Goal: Task Accomplishment & Management: Manage account settings

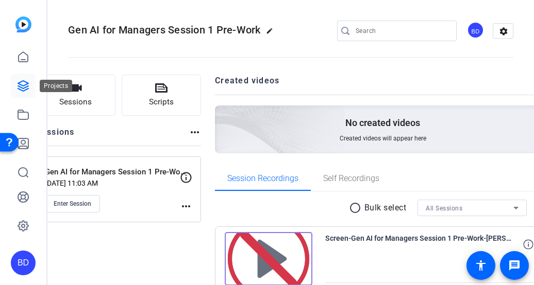
click at [27, 82] on icon at bounding box center [23, 86] width 10 height 10
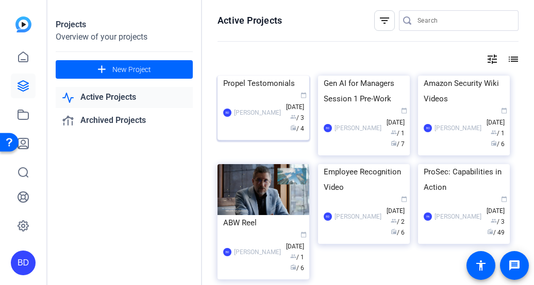
click at [262, 76] on img at bounding box center [263, 76] width 92 height 0
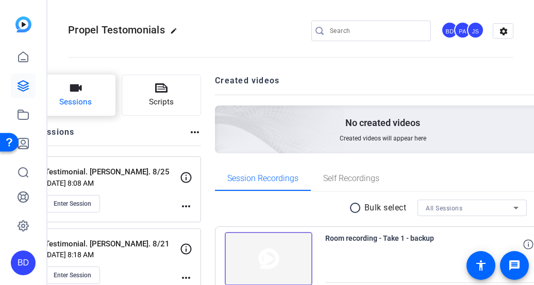
click at [102, 95] on button "Sessions" at bounding box center [75, 95] width 79 height 41
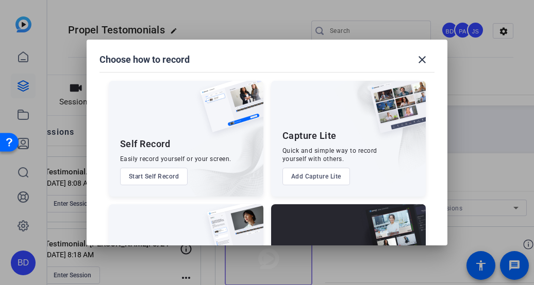
click at [308, 178] on button "Add Capture Lite" at bounding box center [316, 177] width 68 height 18
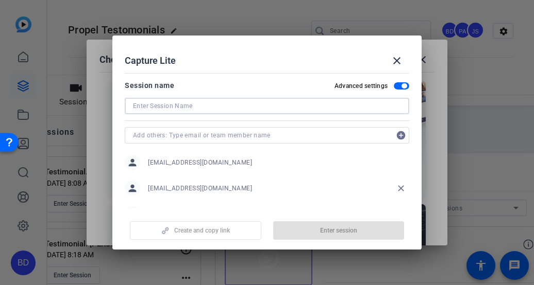
click at [192, 109] on input at bounding box center [267, 106] width 268 height 12
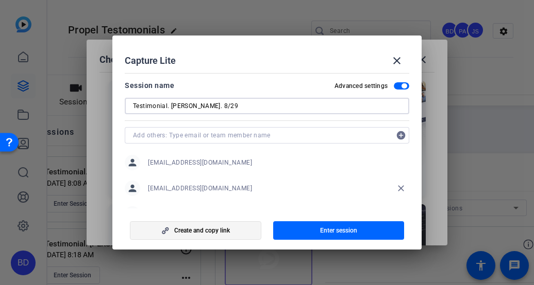
type input "Testimonial. [PERSON_NAME]. 8/29"
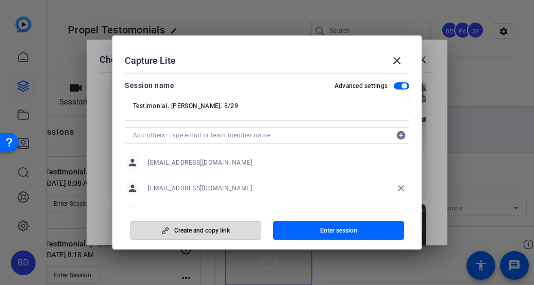
click at [231, 235] on span "button" at bounding box center [195, 230] width 130 height 25
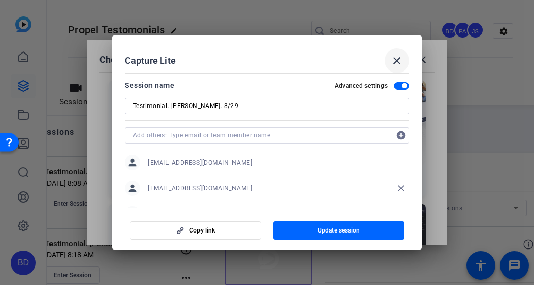
click at [398, 54] on span at bounding box center [396, 60] width 25 height 25
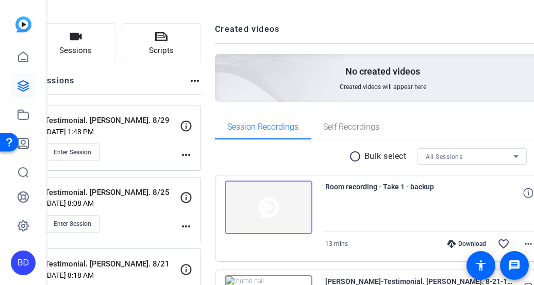
scroll to position [103, 0]
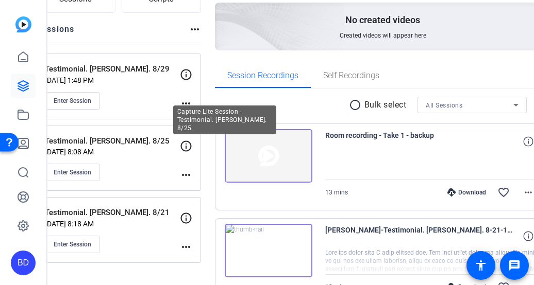
click at [192, 144] on icon at bounding box center [186, 146] width 12 height 12
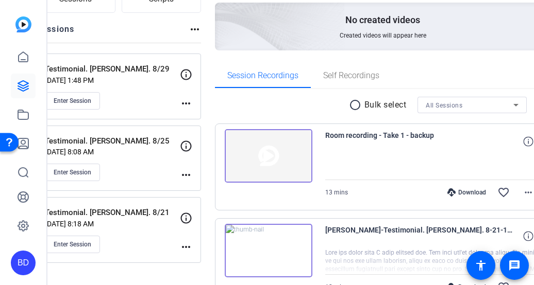
click at [191, 145] on icon at bounding box center [185, 146] width 11 height 11
click at [192, 173] on mat-icon "more_horiz" at bounding box center [186, 175] width 12 height 12
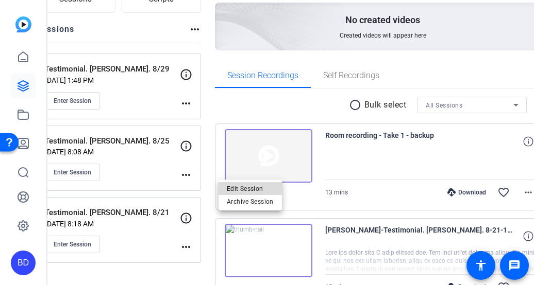
click at [240, 188] on span "Edit Session" at bounding box center [250, 189] width 47 height 12
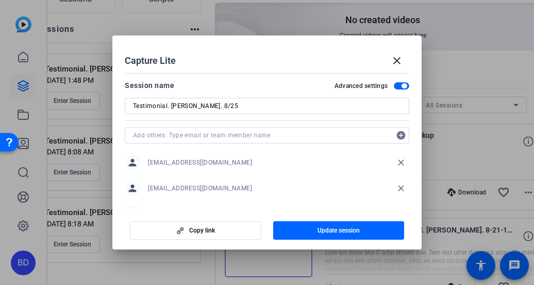
click at [220, 107] on input "Testimonial. [PERSON_NAME]. 8/25" at bounding box center [267, 106] width 268 height 12
click at [234, 107] on input "Testimonial. [PERSON_NAME]. 9/25" at bounding box center [267, 106] width 268 height 12
type input "Testimonial. [PERSON_NAME]. 9/8"
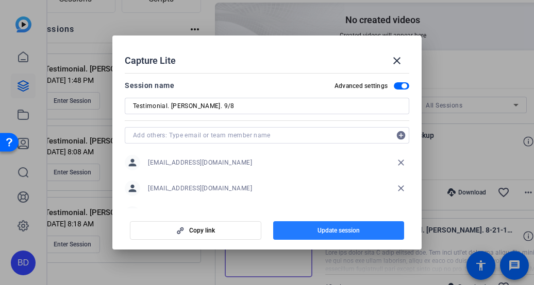
click at [347, 227] on span "Update session" at bounding box center [338, 231] width 42 height 8
